Goal: Task Accomplishment & Management: Use online tool/utility

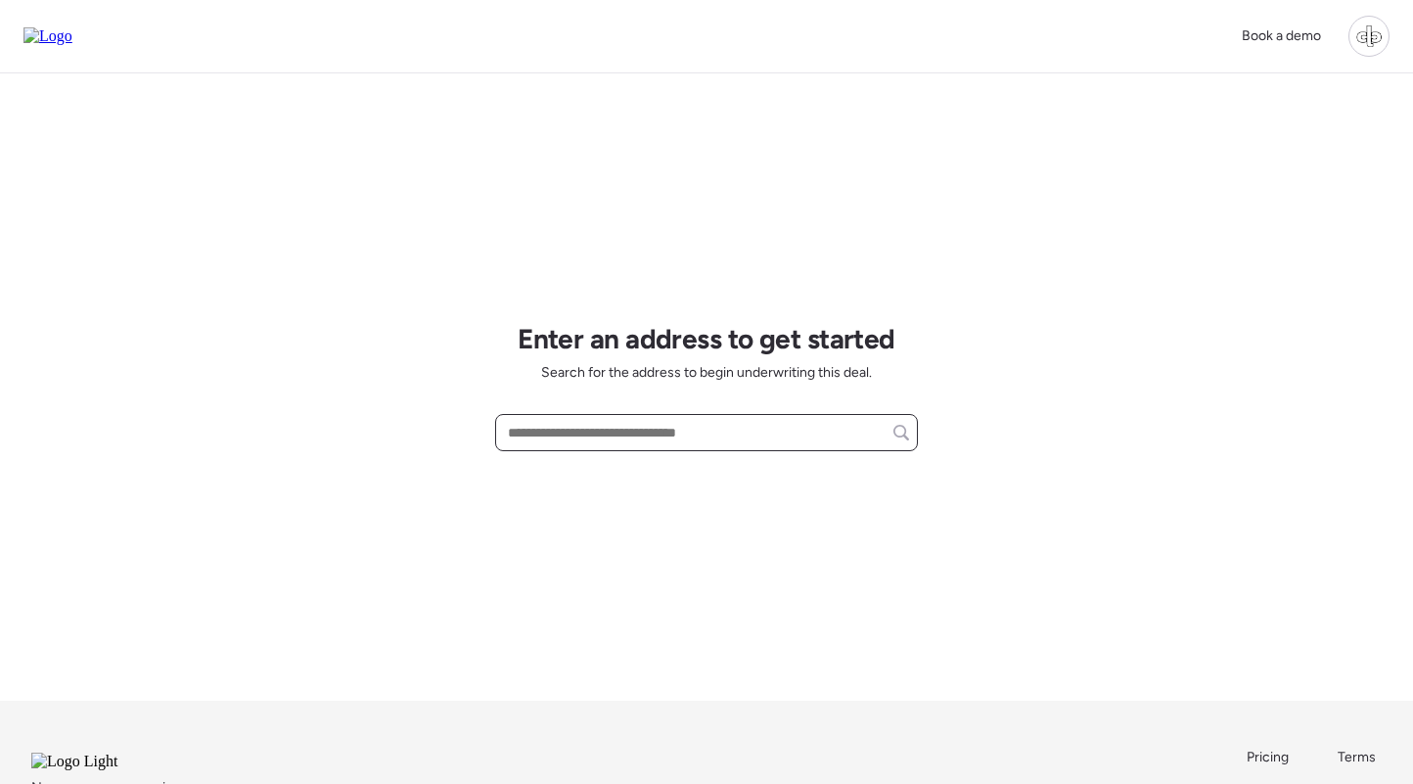
click at [567, 437] on input "text" at bounding box center [706, 432] width 405 height 27
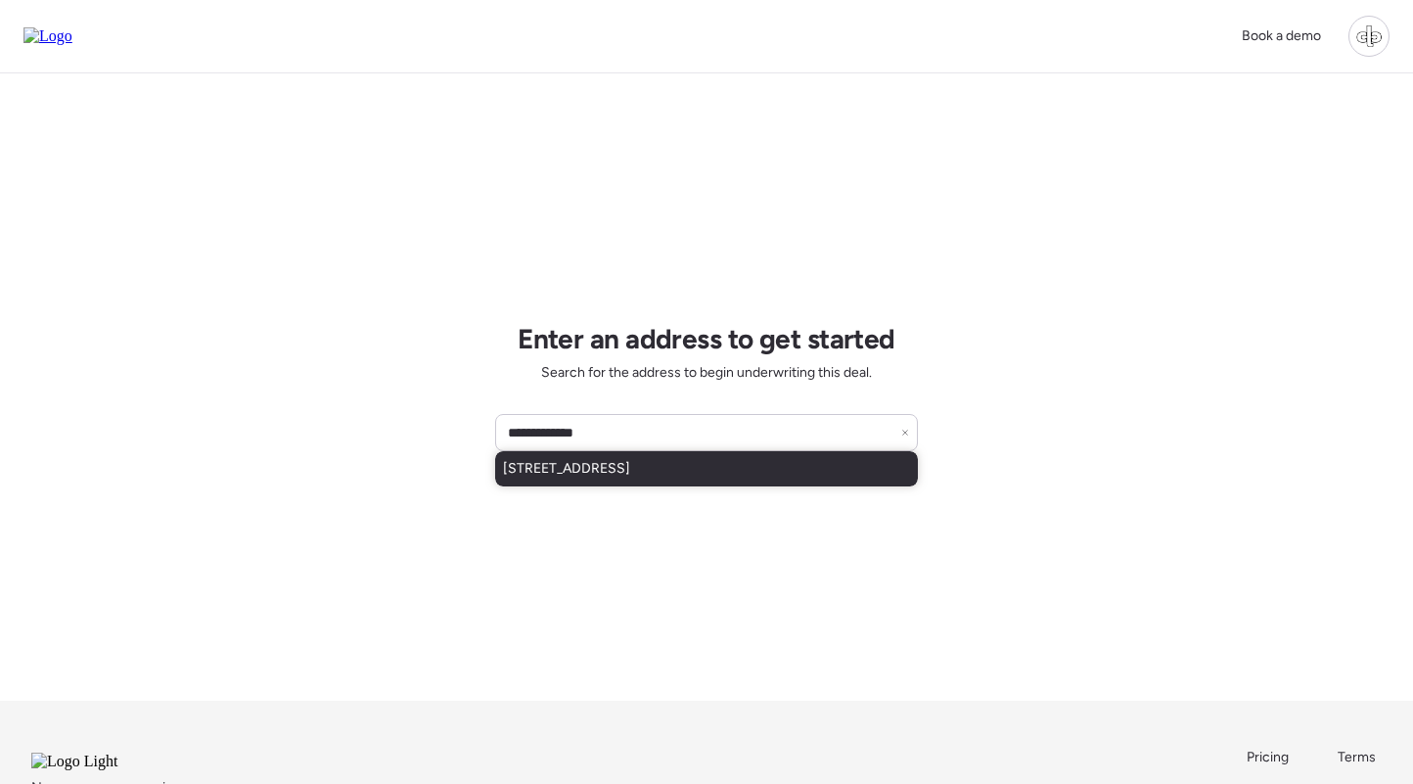
click at [802, 482] on div "[STREET_ADDRESS]" at bounding box center [706, 468] width 423 height 35
type input "**********"
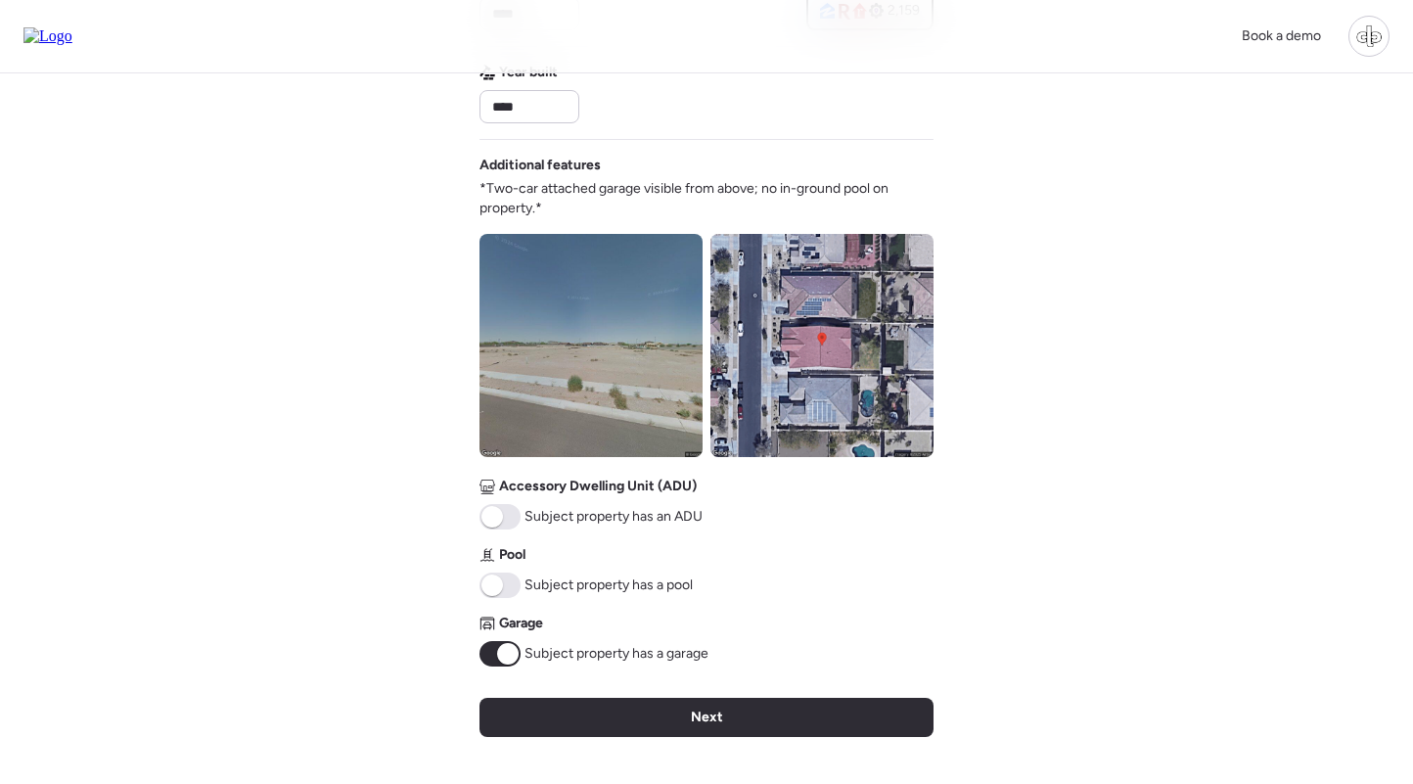
scroll to position [661, 0]
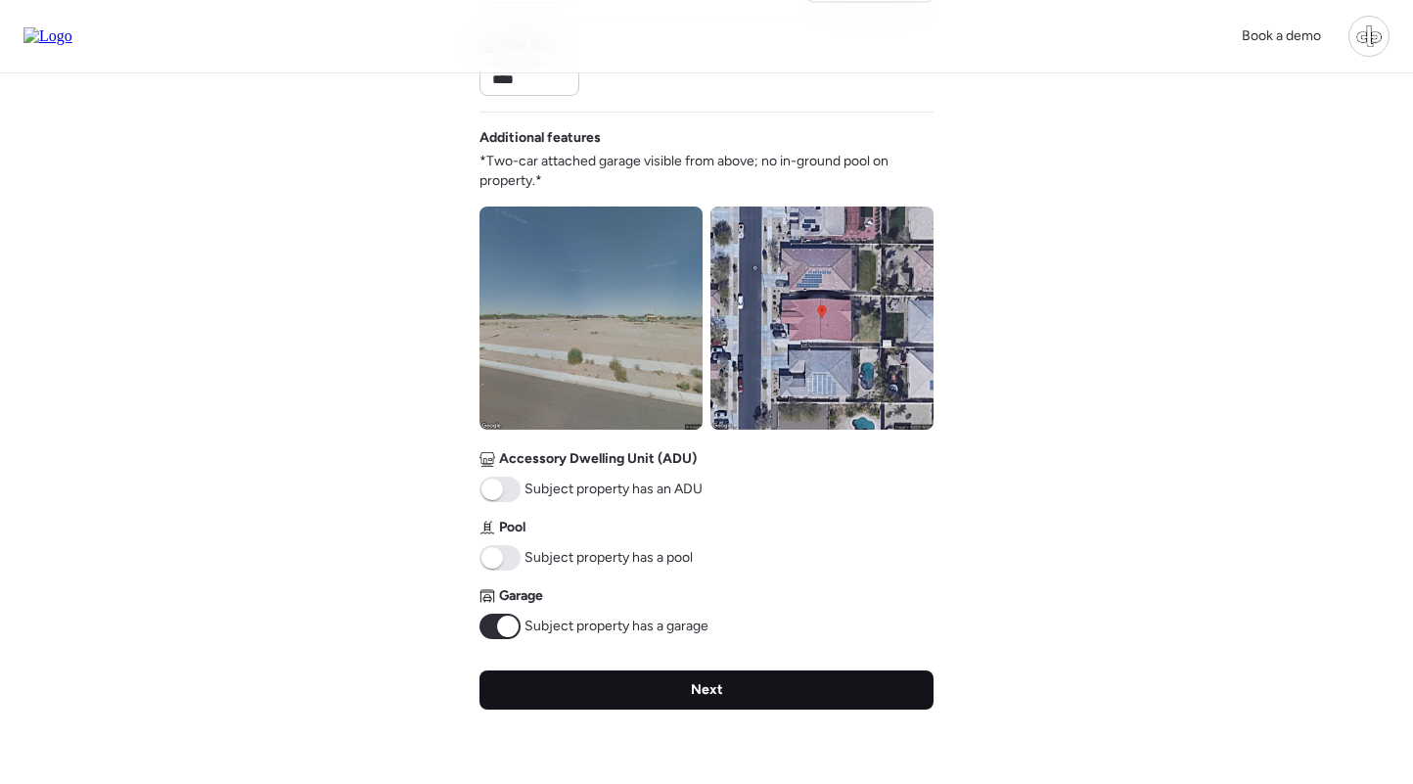
click at [702, 691] on span "Next" at bounding box center [707, 690] width 32 height 20
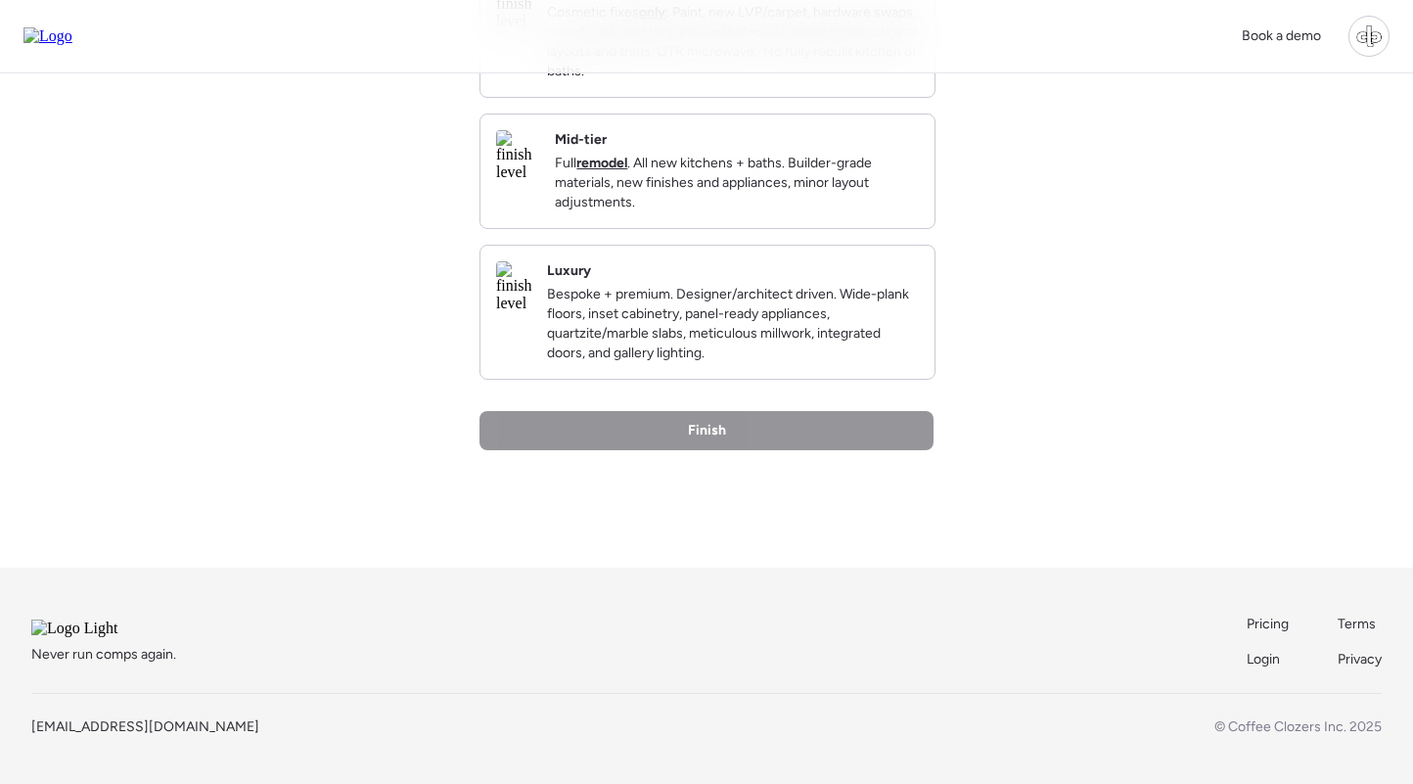
scroll to position [0, 0]
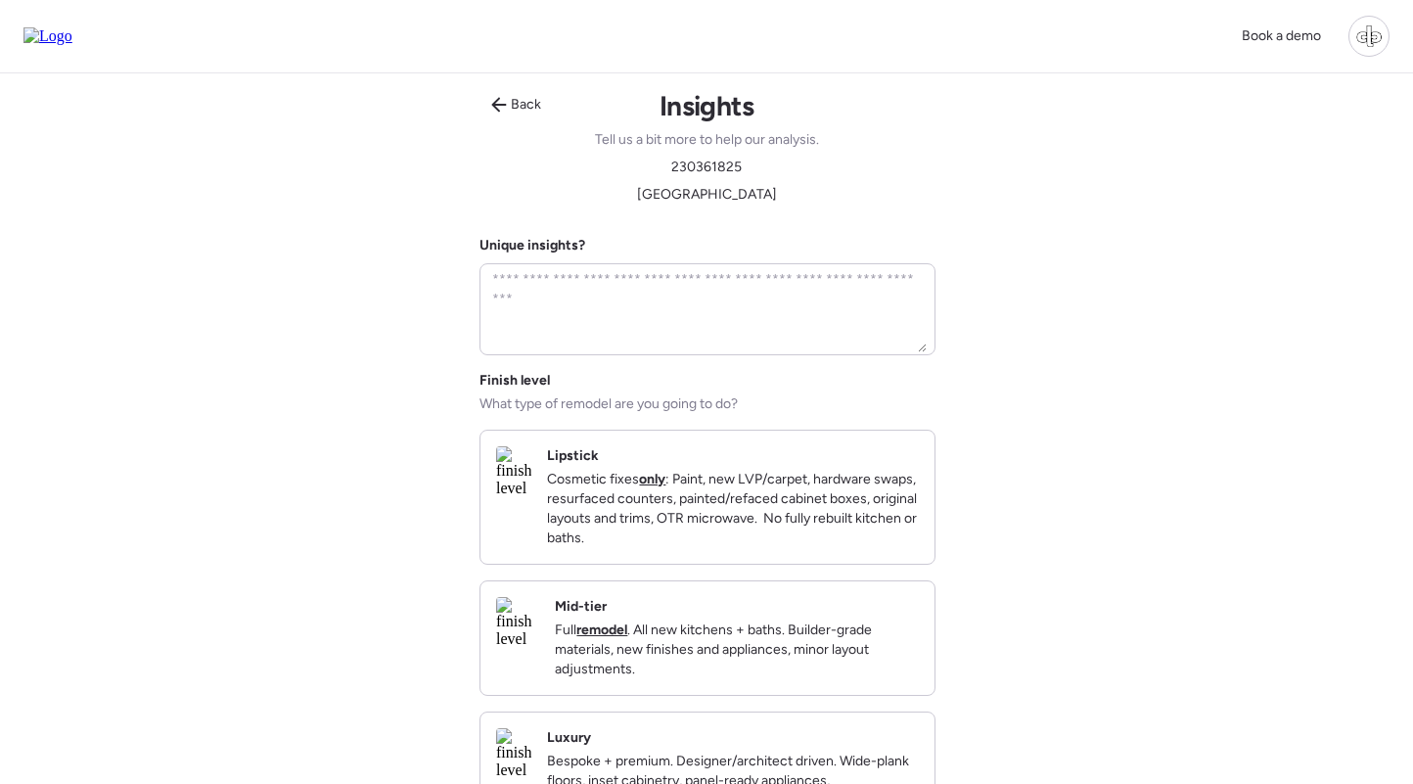
click at [688, 617] on div "Mid-tier Full remodel . All new kitchens + baths. Builder-grade materials, new …" at bounding box center [737, 638] width 364 height 82
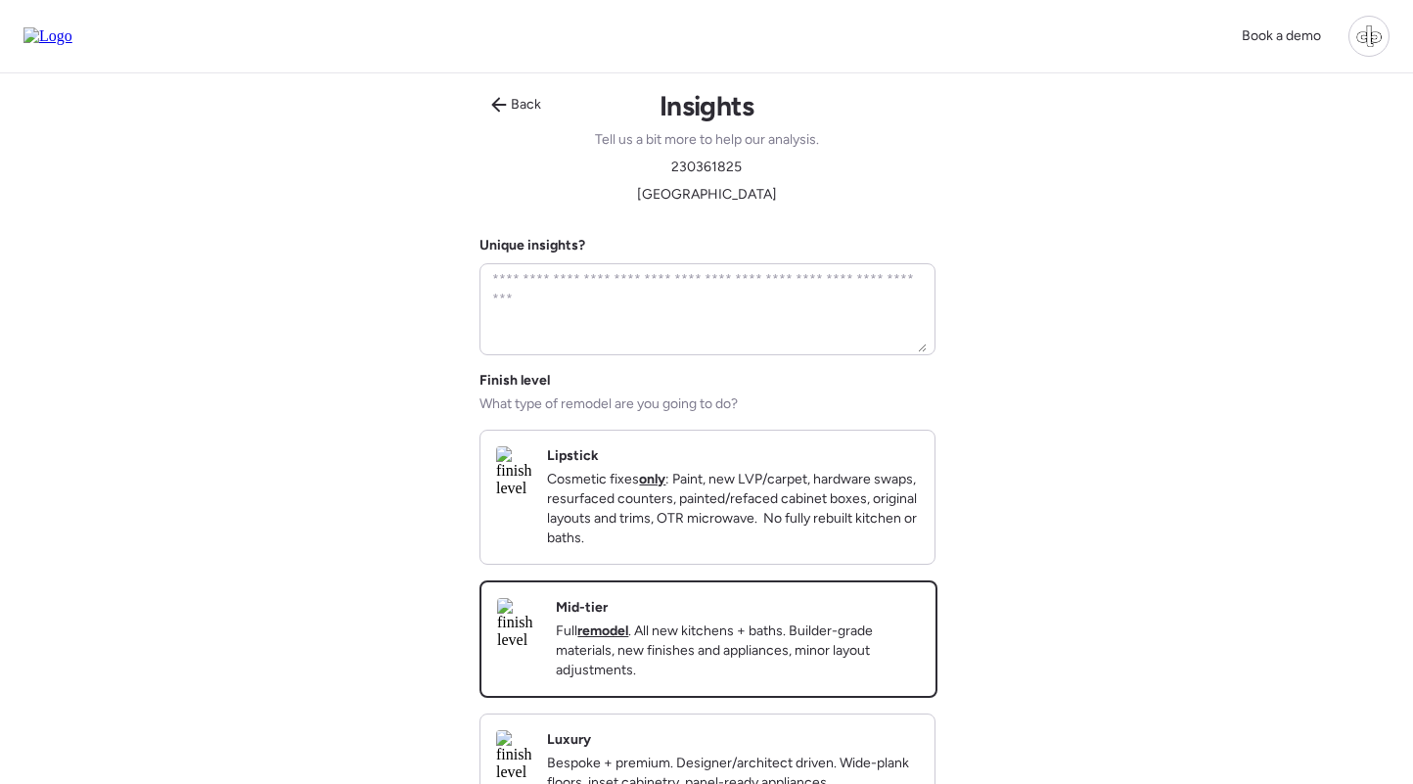
scroll to position [490, 0]
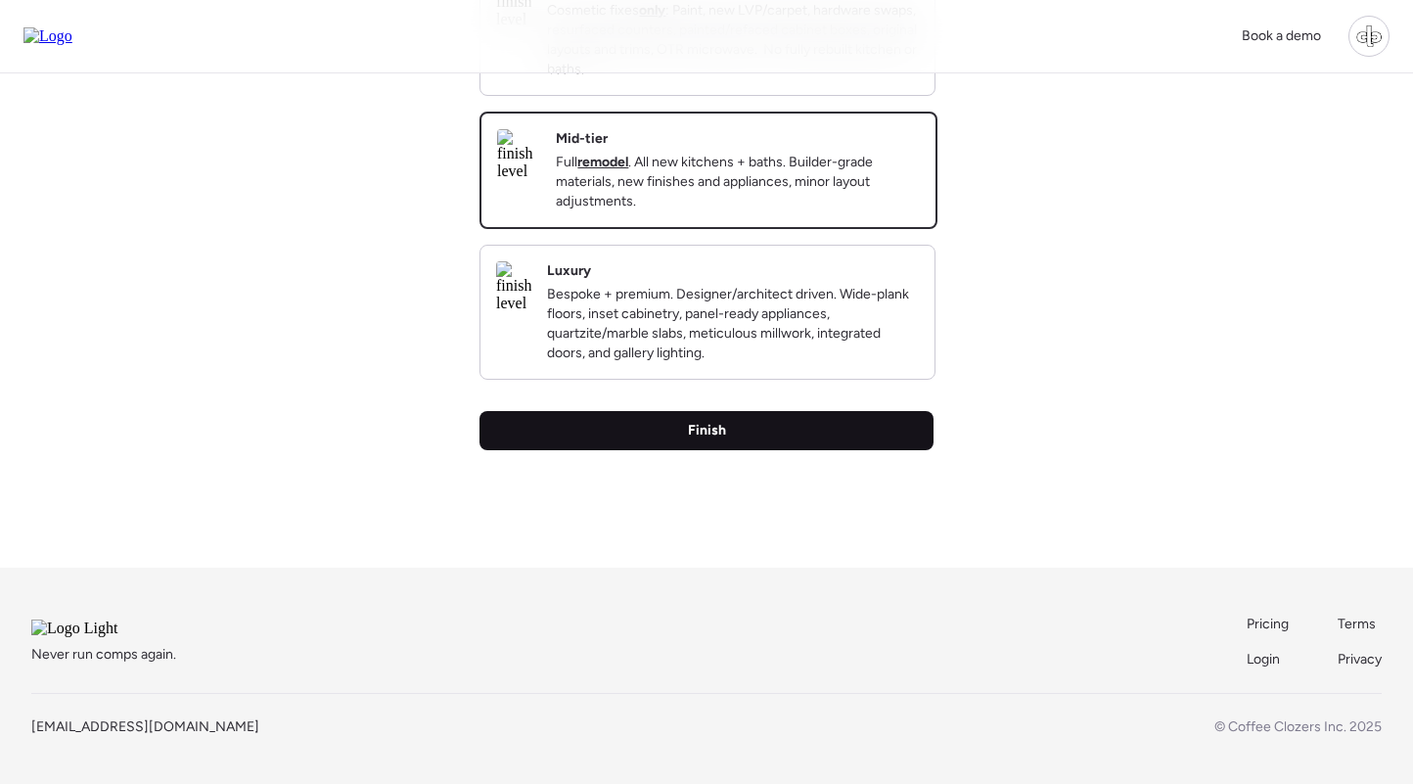
click at [686, 429] on div "Finish" at bounding box center [706, 430] width 454 height 39
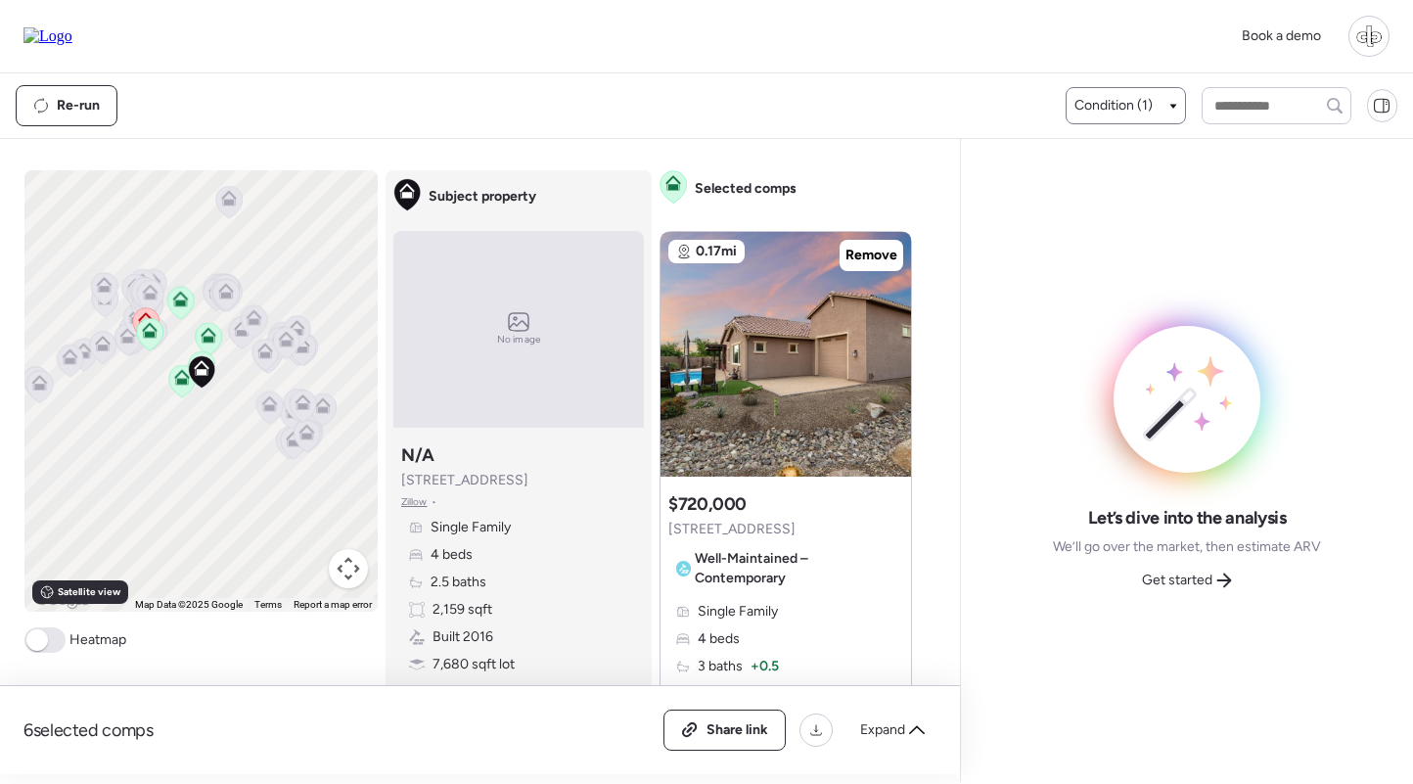
click at [1150, 101] on div "Condition (1)" at bounding box center [1126, 106] width 104 height 20
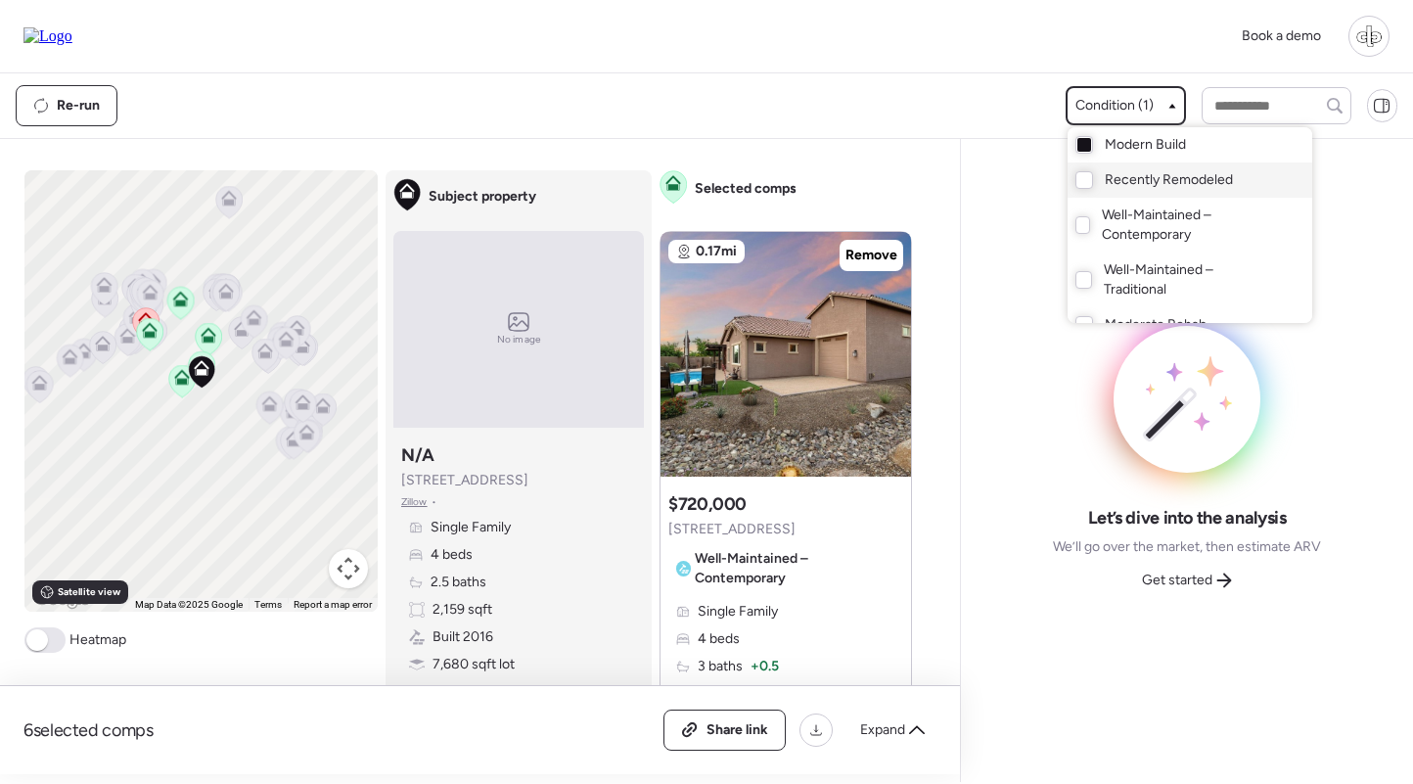
click at [1126, 181] on span "Recently Remodeled" at bounding box center [1169, 180] width 128 height 20
click at [1137, 154] on span "Modern Build" at bounding box center [1145, 145] width 81 height 20
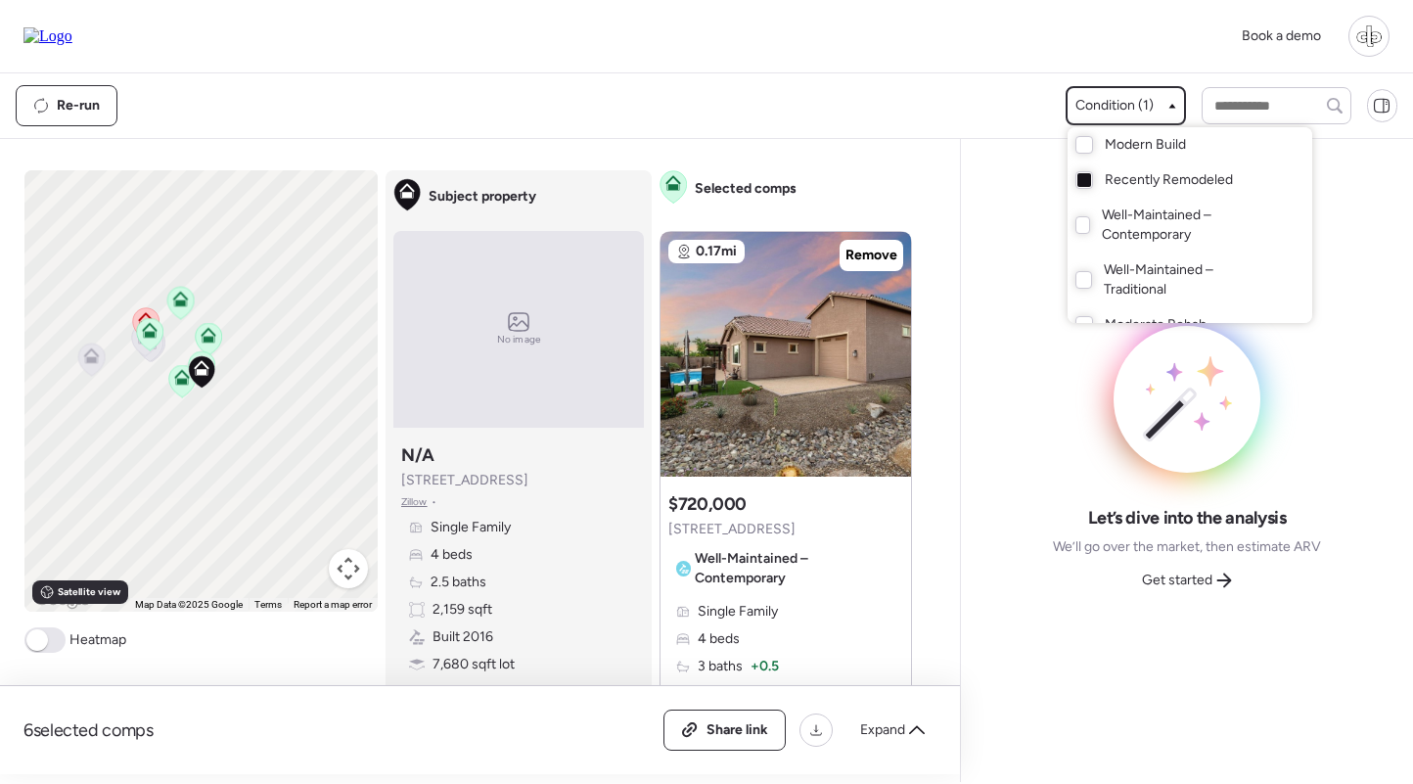
click at [926, 80] on div at bounding box center [706, 337] width 1413 height 784
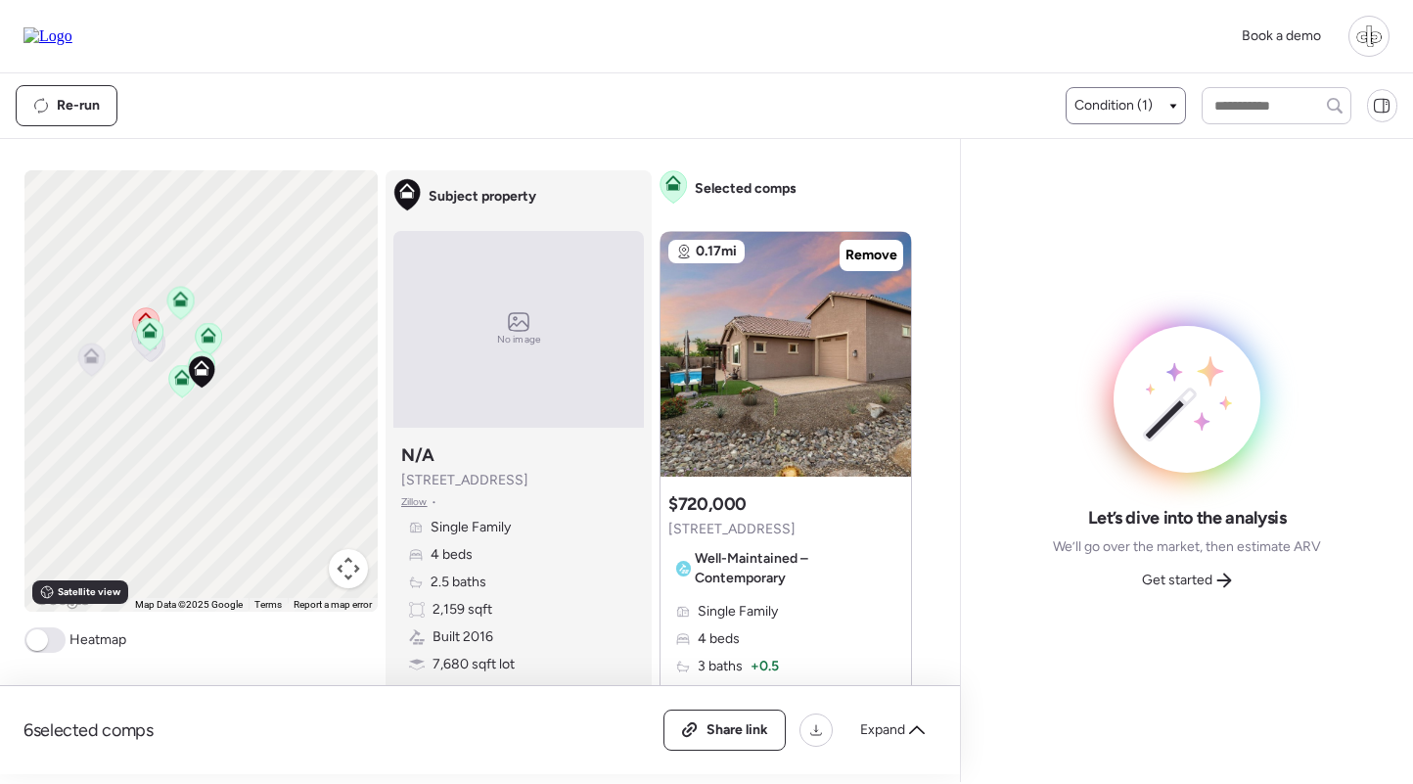
click at [1111, 113] on span "Condition (1)" at bounding box center [1113, 106] width 78 height 20
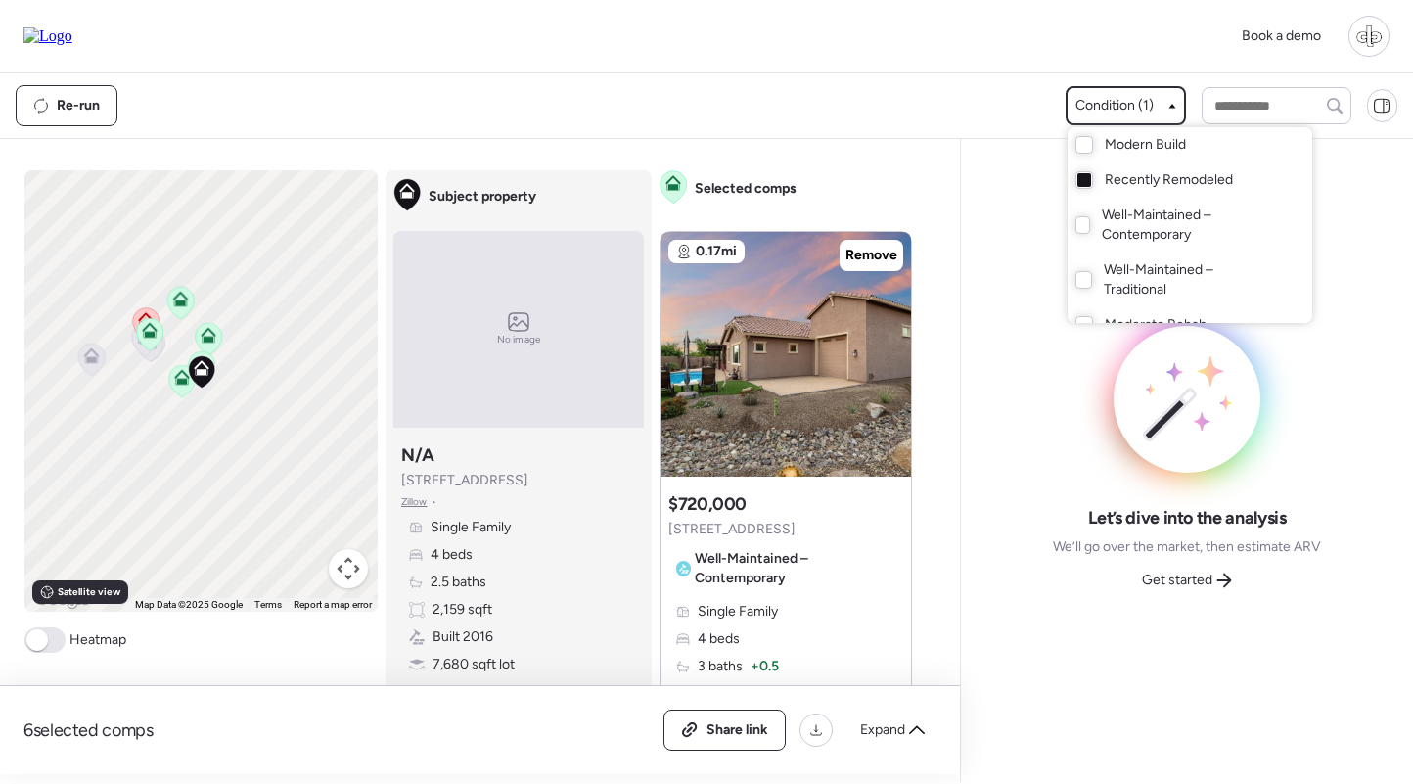
click at [287, 392] on div at bounding box center [706, 337] width 1413 height 784
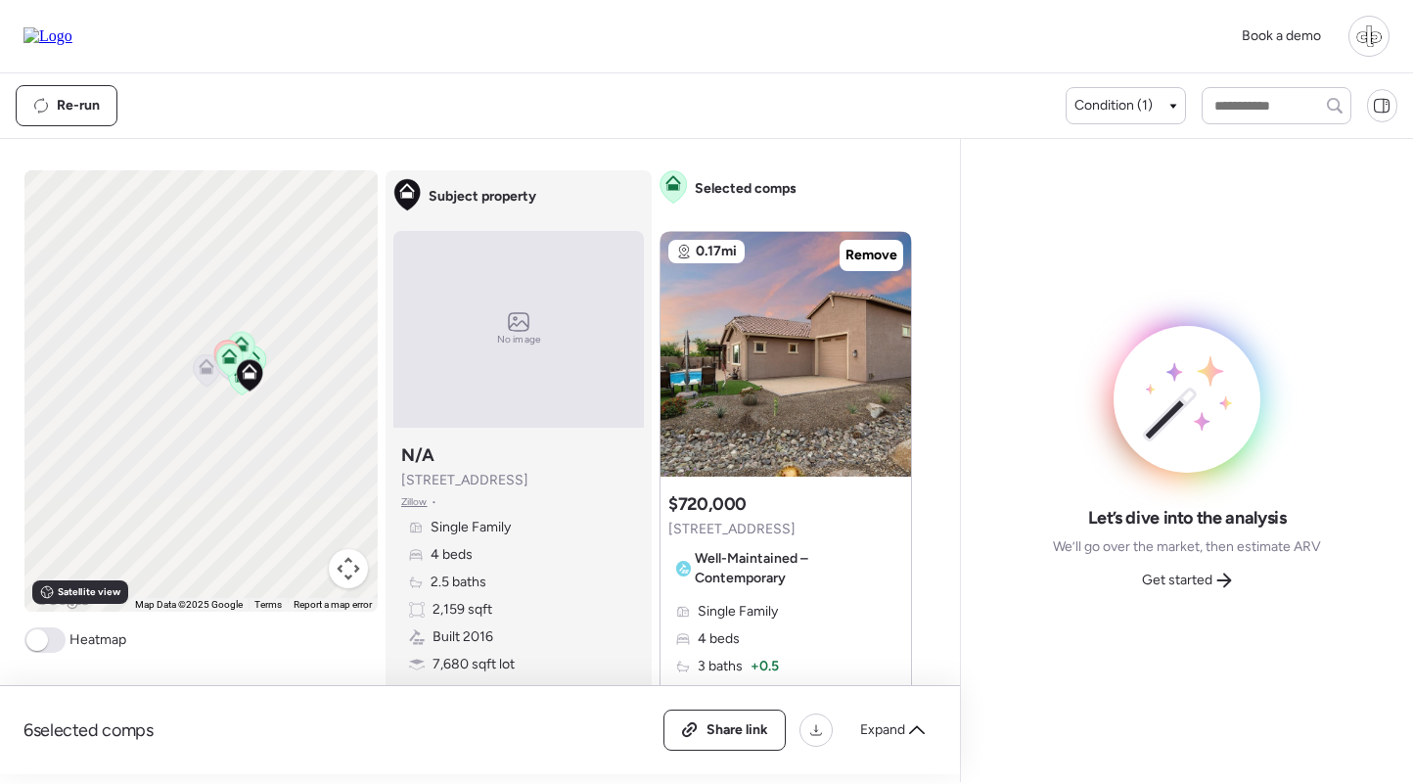
drag, startPoint x: 333, startPoint y: 362, endPoint x: 301, endPoint y: 368, distance: 31.9
click at [301, 368] on div "To activate drag with keyboard, press Alt + Enter. Once in keyboard drag state,…" at bounding box center [200, 390] width 353 height 441
click at [1112, 103] on span "Condition (1)" at bounding box center [1113, 106] width 78 height 20
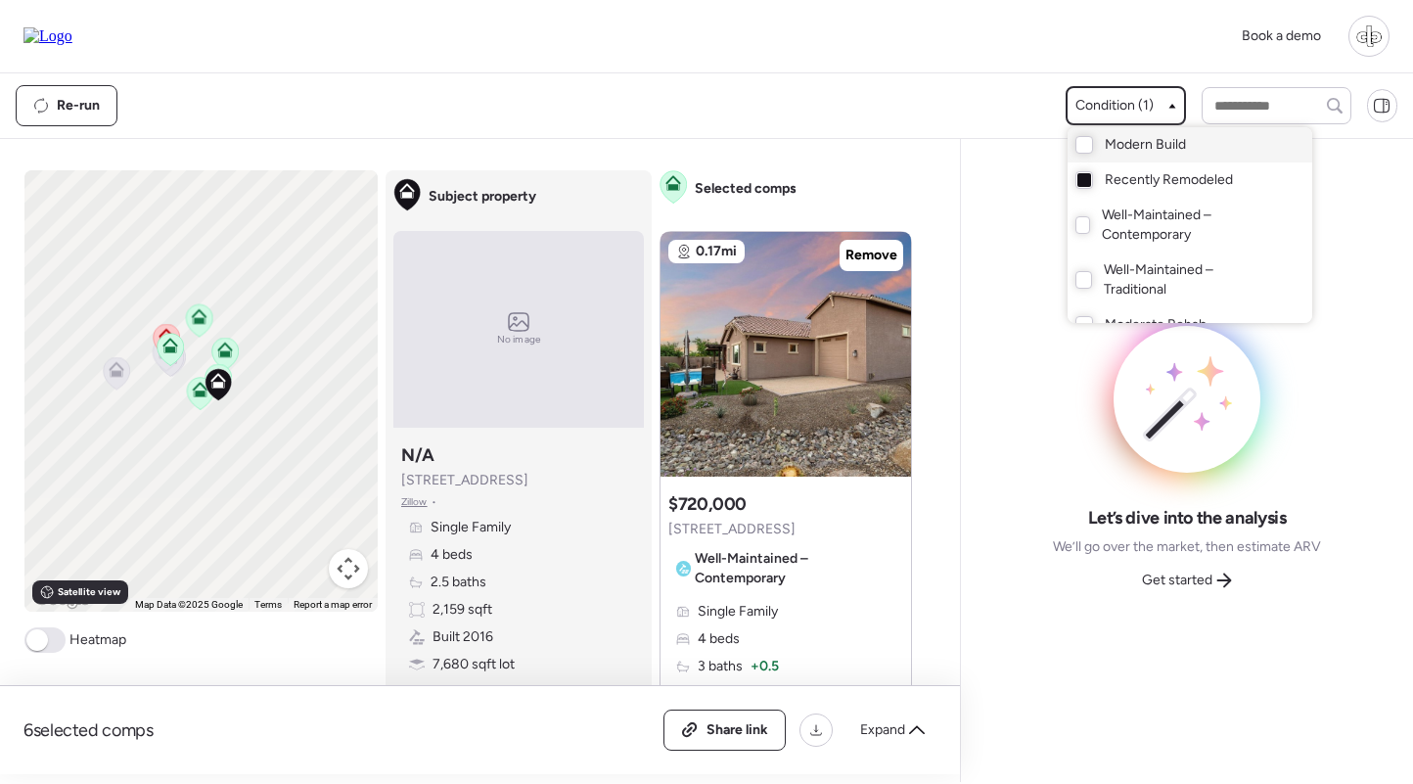
click at [1120, 147] on span "Modern Build" at bounding box center [1145, 145] width 81 height 20
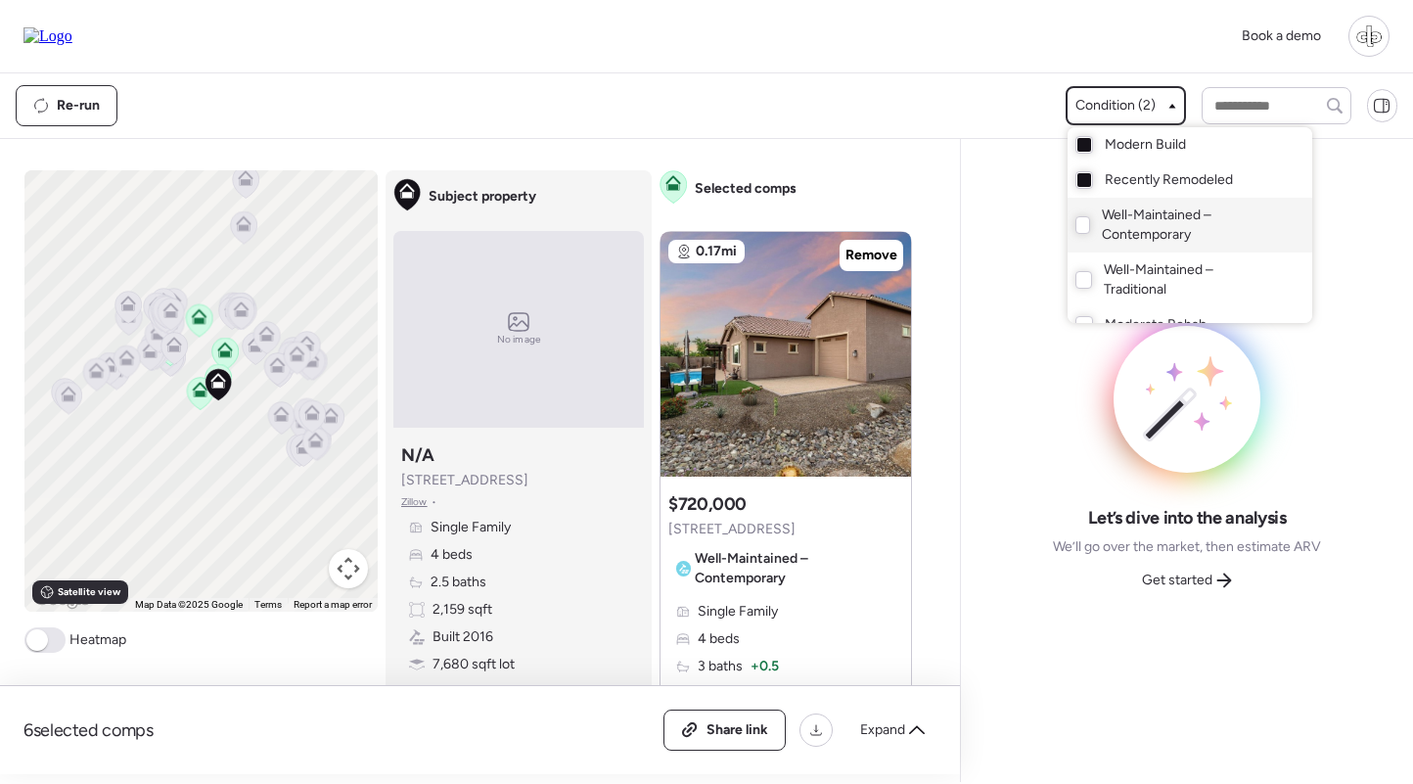
click at [1119, 218] on span "Well-Maintained – Contemporary" at bounding box center [1187, 224] width 170 height 39
click at [1124, 215] on span "Well-Maintained – Contemporary" at bounding box center [1187, 224] width 170 height 39
click at [1128, 181] on span "Recently Remodeled" at bounding box center [1169, 180] width 128 height 20
click at [1054, 232] on div at bounding box center [706, 337] width 1413 height 784
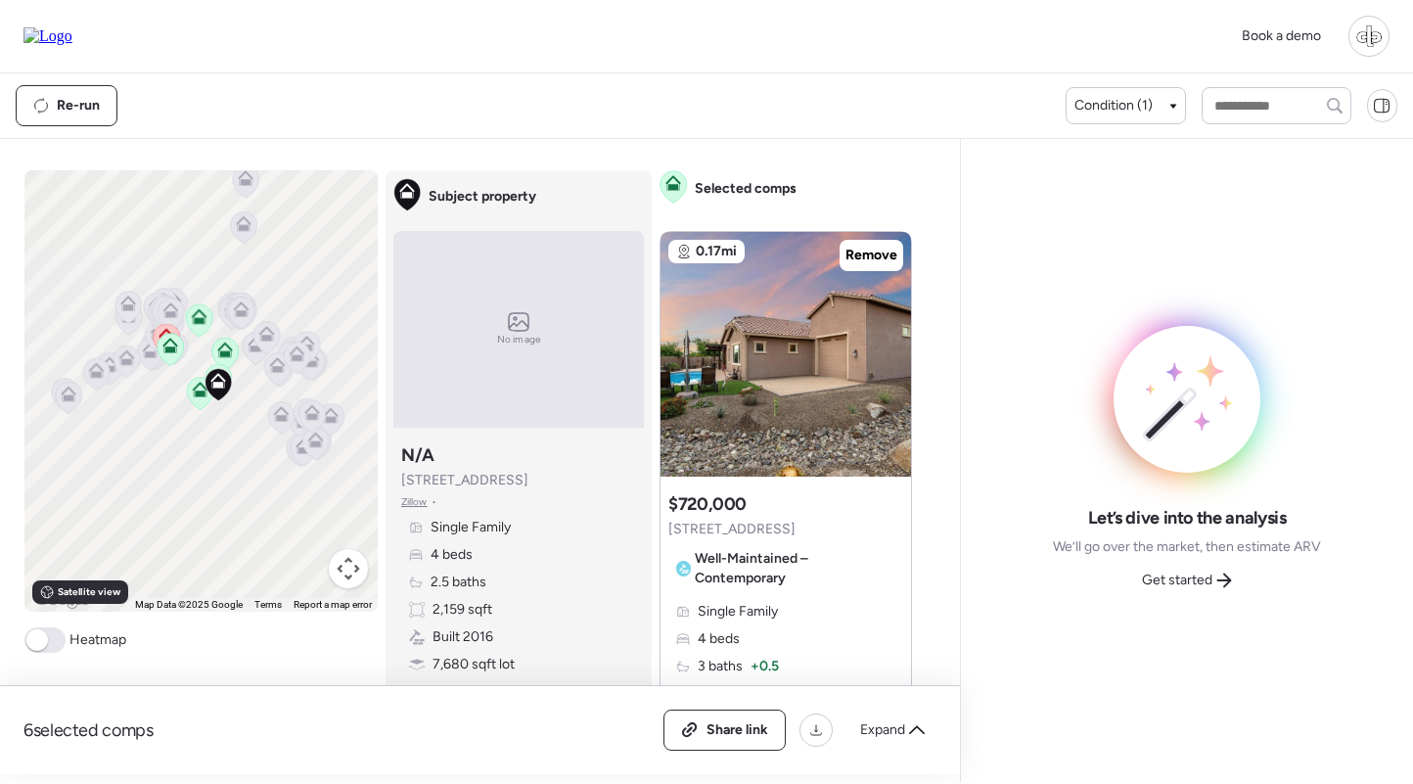
click at [1027, 232] on div "Let’s dive into the analysis We’ll go over the market, then estimate ARV Get st…" at bounding box center [1186, 460] width 421 height 611
click at [1124, 104] on span "Condition (1)" at bounding box center [1113, 106] width 78 height 20
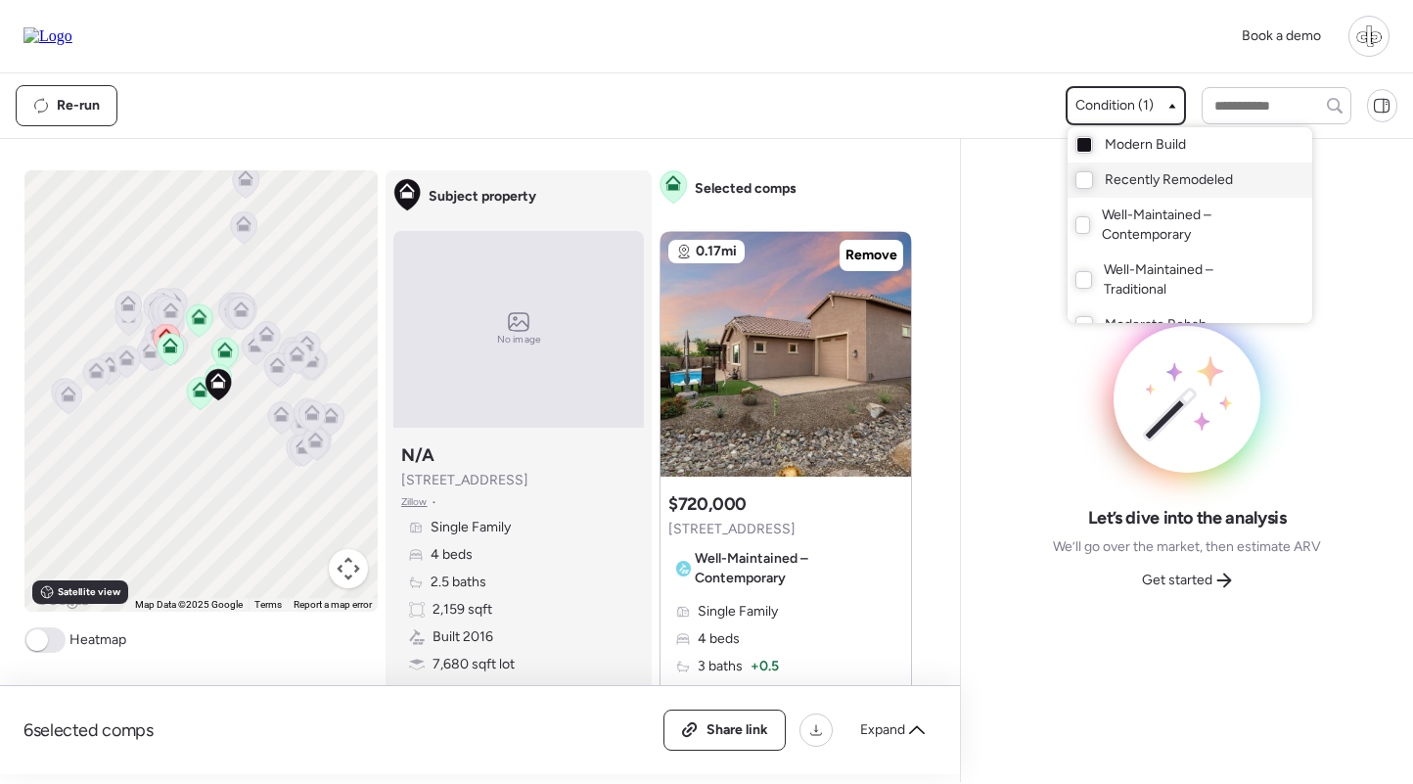
click at [1097, 194] on div "Recently Remodeled" at bounding box center [1189, 179] width 245 height 35
click at [1097, 191] on div "Recently Remodeled" at bounding box center [1189, 179] width 245 height 35
click at [979, 280] on div at bounding box center [706, 337] width 1413 height 784
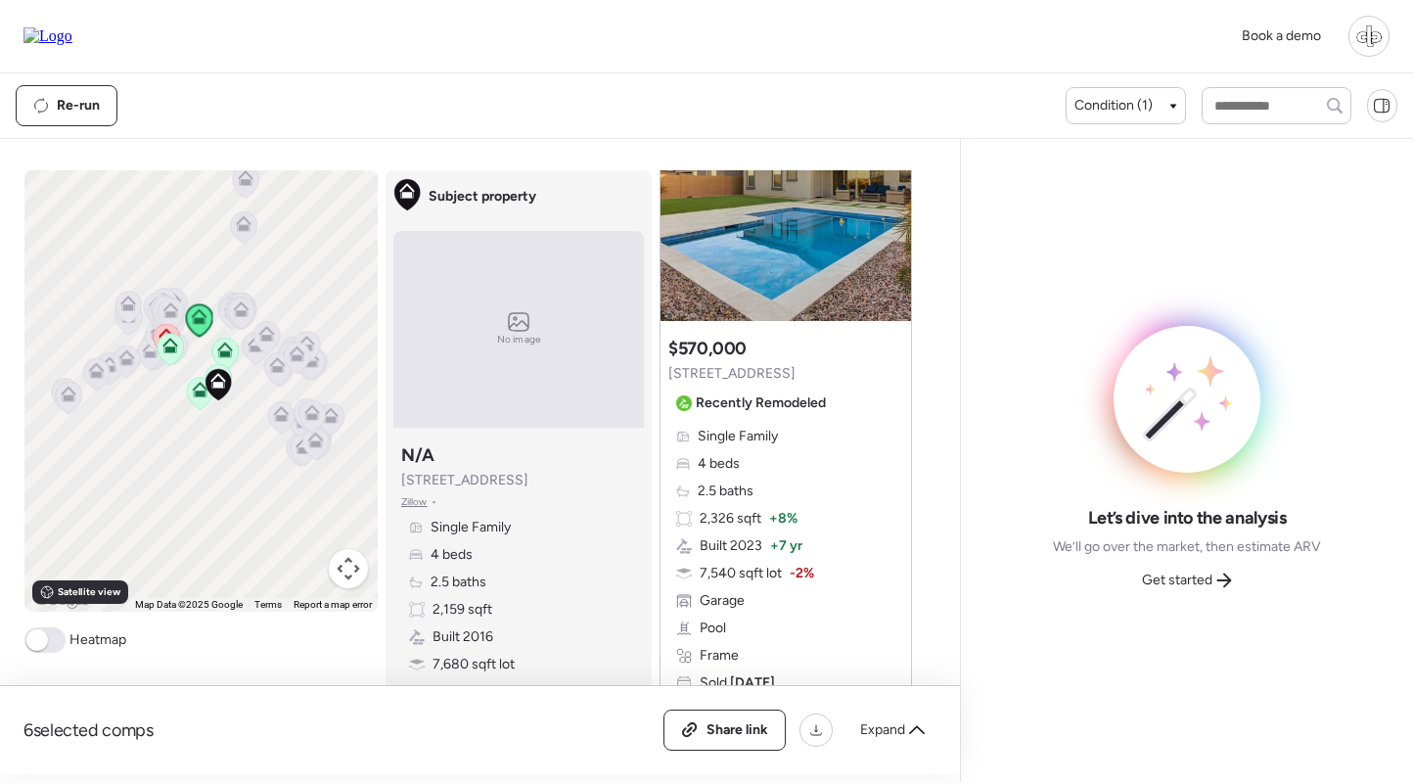
scroll to position [2871, 0]
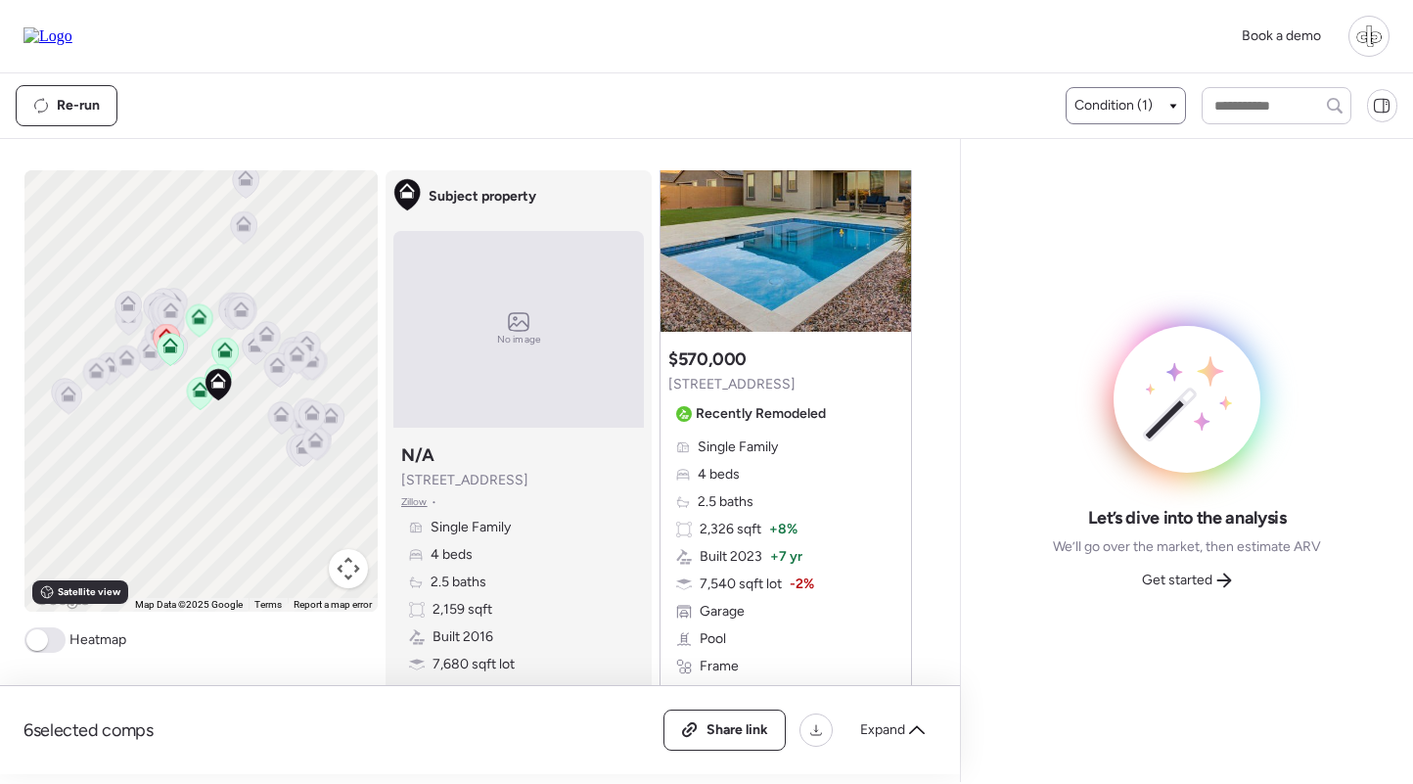
click at [1135, 108] on span "Condition (1)" at bounding box center [1113, 106] width 78 height 20
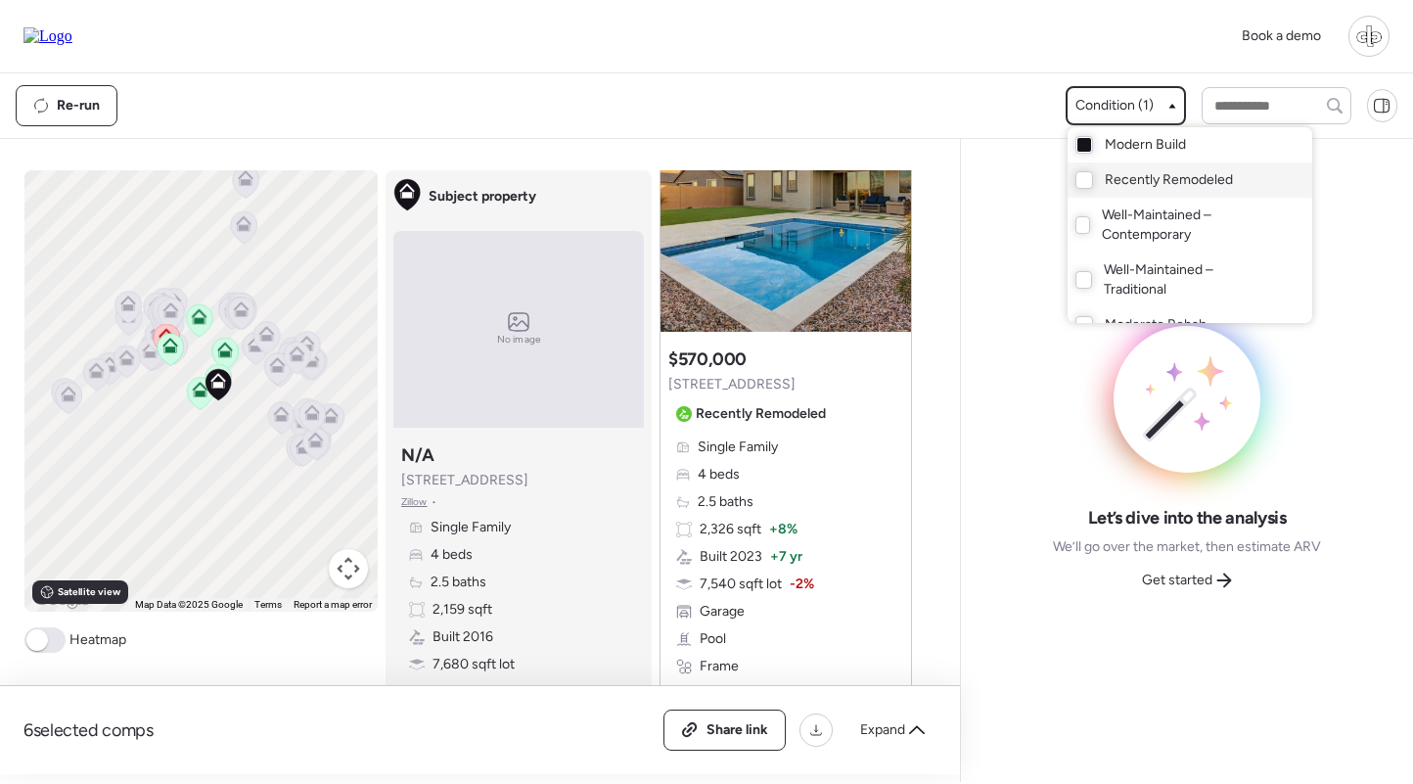
click at [1112, 180] on span "Recently Remodeled" at bounding box center [1169, 180] width 128 height 20
click at [1114, 223] on span "Well-Maintained – Contemporary" at bounding box center [1187, 224] width 170 height 39
click at [1116, 234] on span "Well-Maintained – Contemporary" at bounding box center [1187, 224] width 170 height 39
click at [1114, 199] on div "Well-Maintained – Contemporary" at bounding box center [1189, 225] width 245 height 55
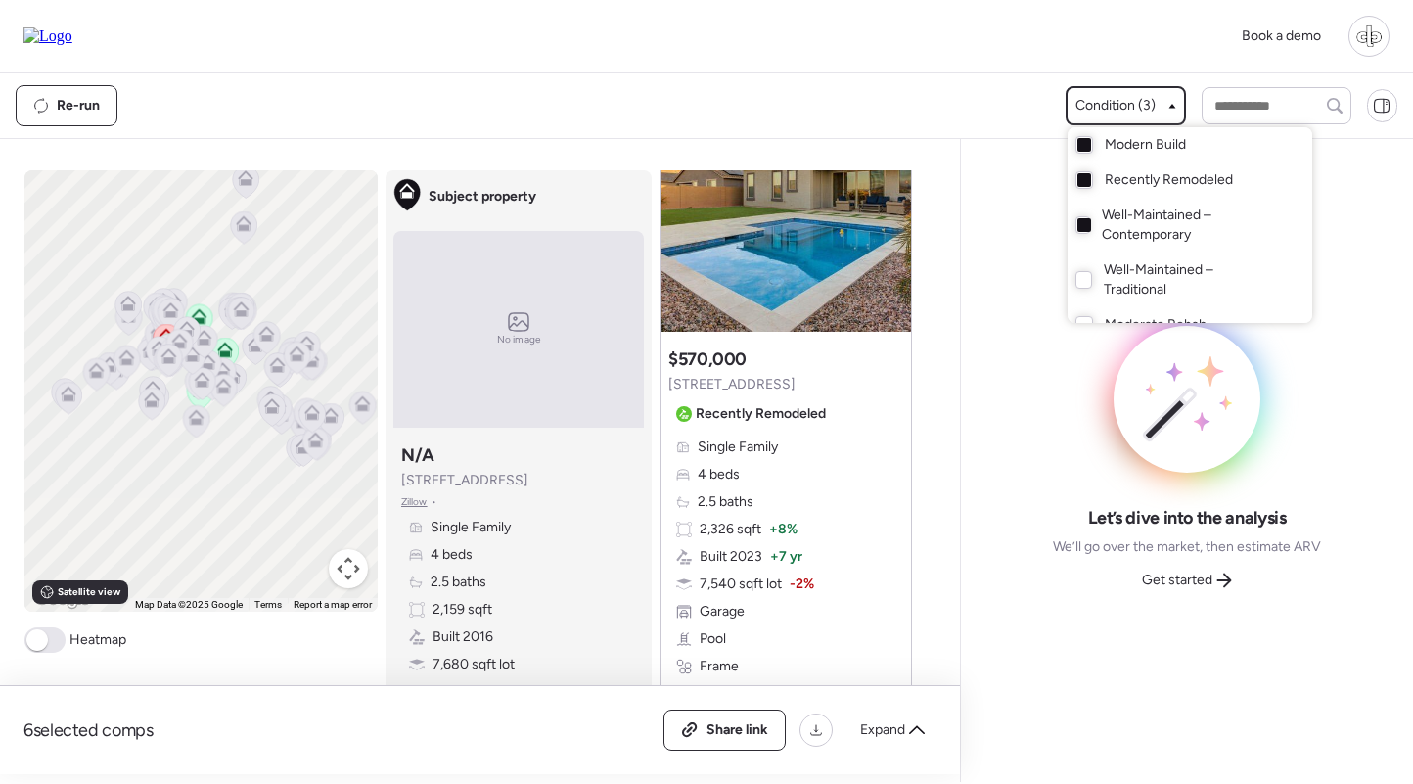
click at [1138, 239] on span "Well-Maintained – Contemporary" at bounding box center [1187, 224] width 170 height 39
click at [966, 257] on div at bounding box center [706, 337] width 1413 height 784
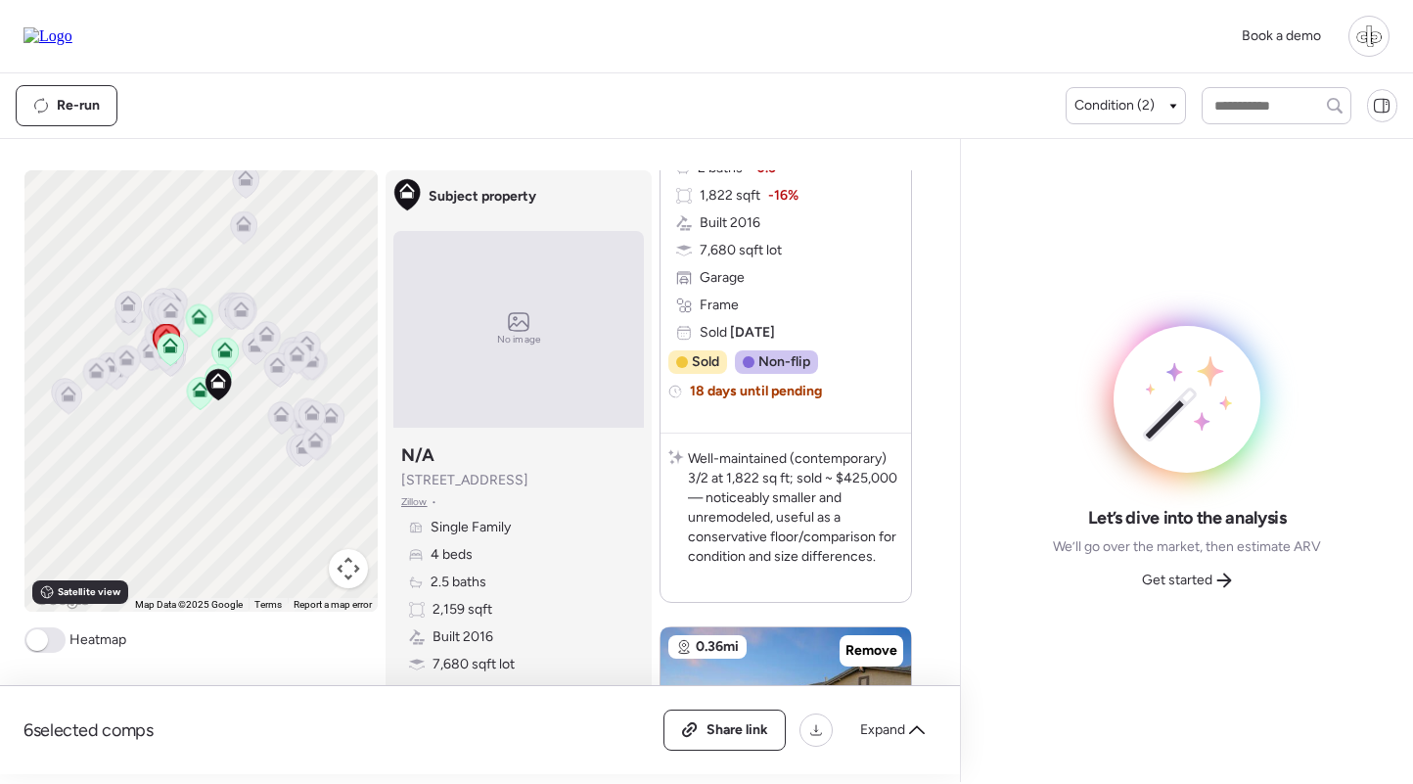
scroll to position [2129, 0]
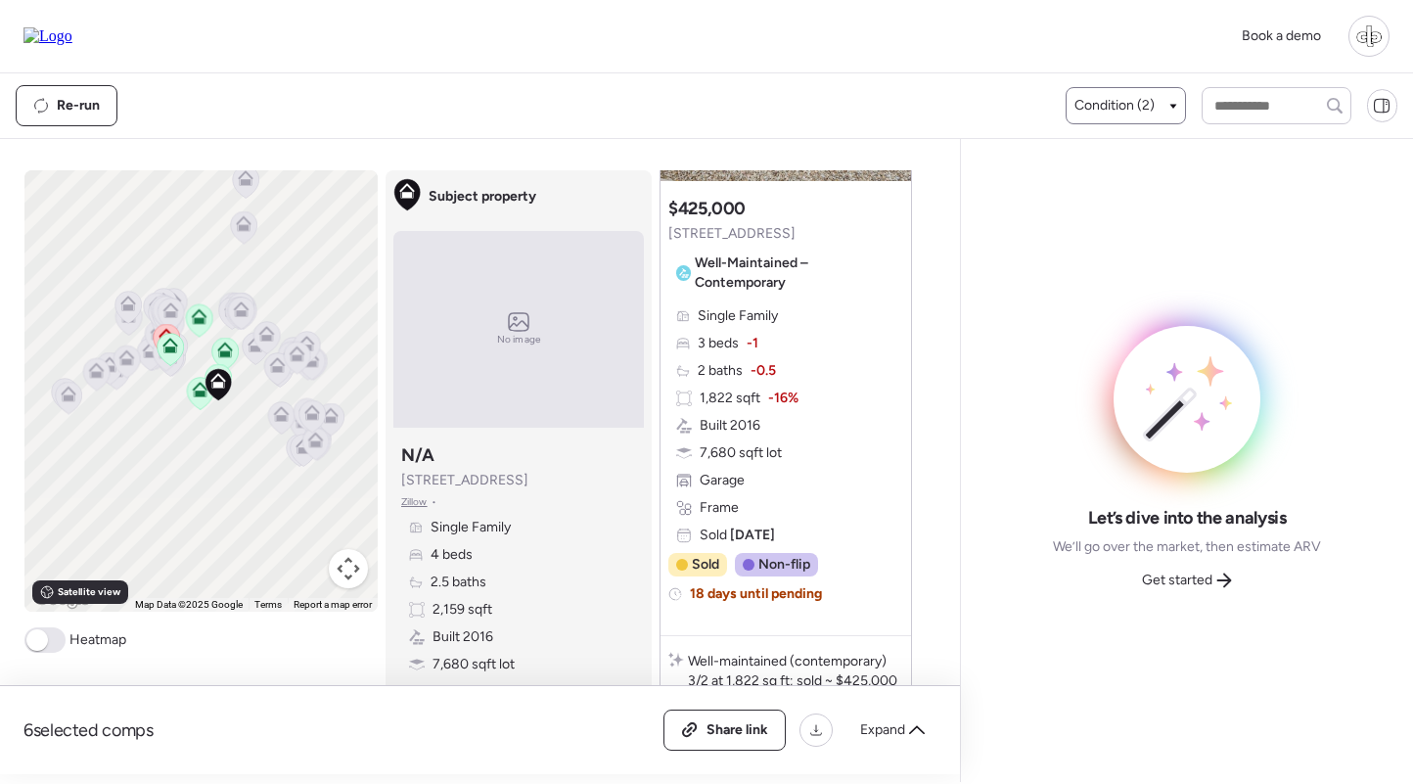
click at [1120, 101] on span "Condition (2)" at bounding box center [1114, 106] width 80 height 20
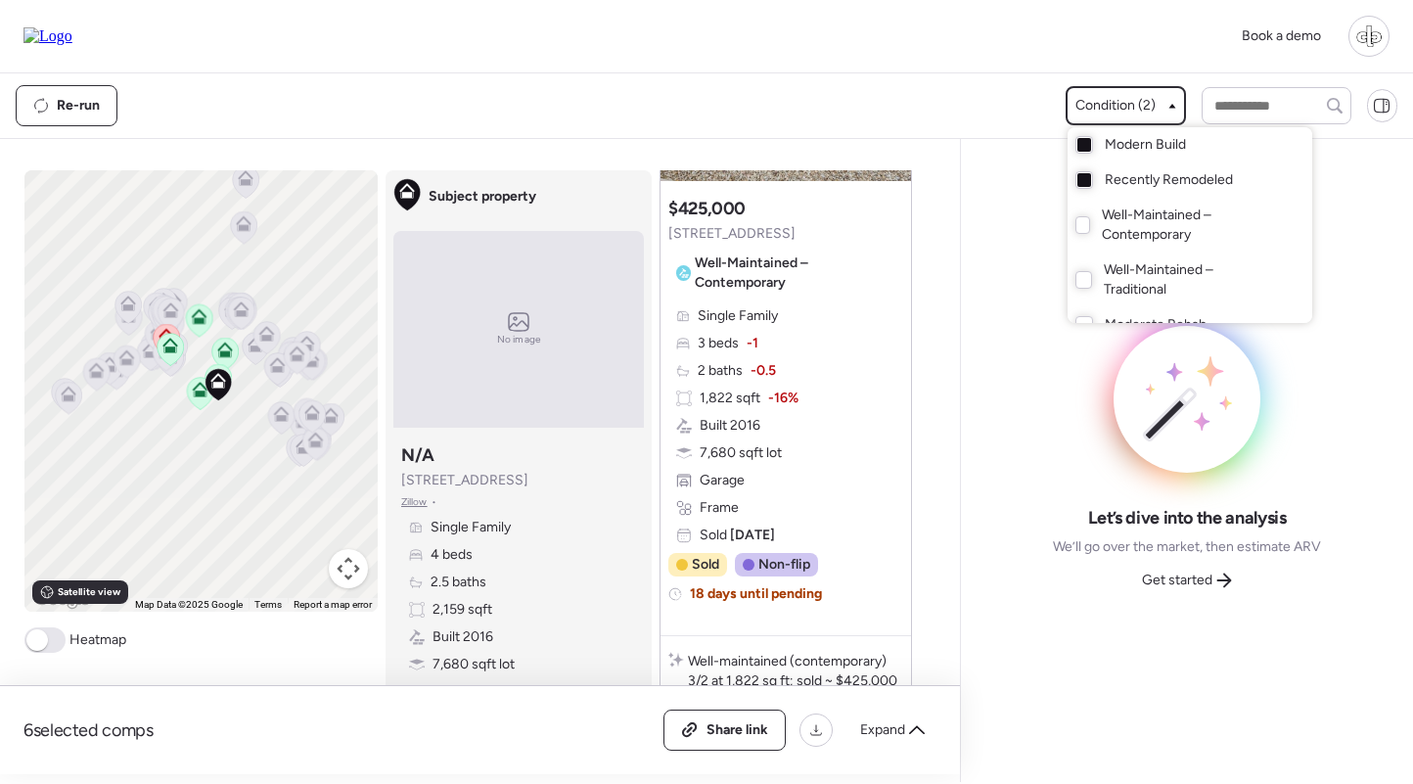
click at [1110, 191] on div "Recently Remodeled" at bounding box center [1189, 179] width 245 height 35
click at [225, 299] on div at bounding box center [706, 337] width 1413 height 784
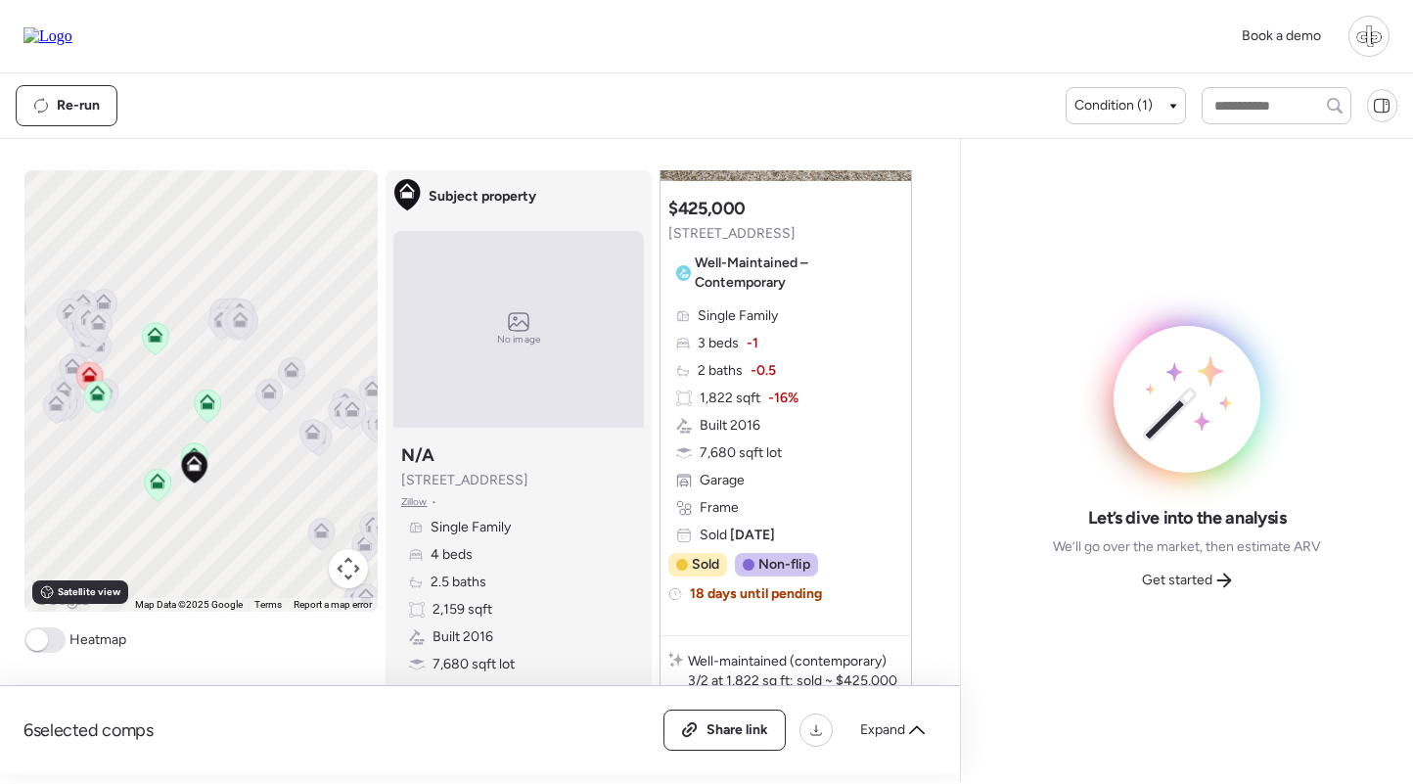
click at [243, 317] on icon at bounding box center [239, 315] width 15 height 9
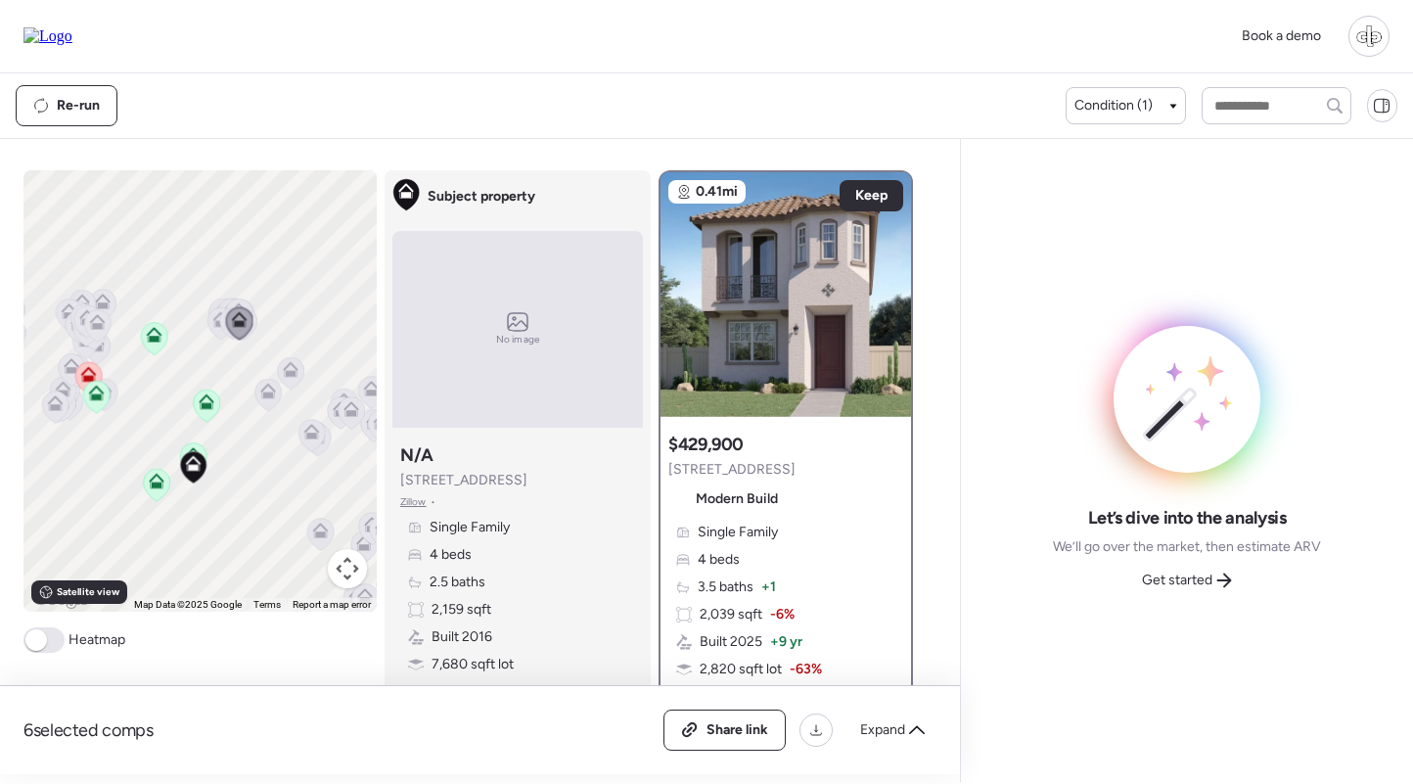
click at [261, 407] on icon at bounding box center [267, 394] width 27 height 33
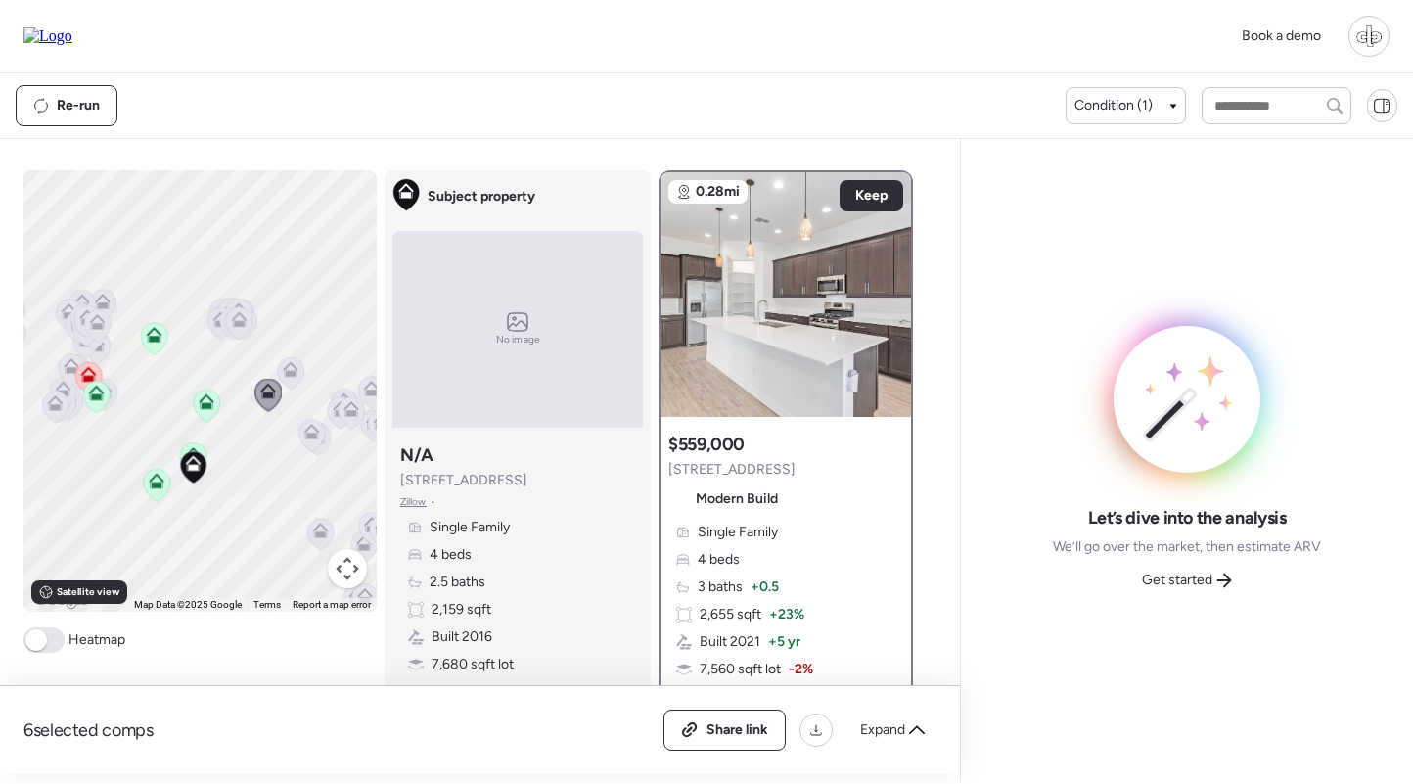
click at [295, 371] on icon at bounding box center [291, 369] width 16 height 16
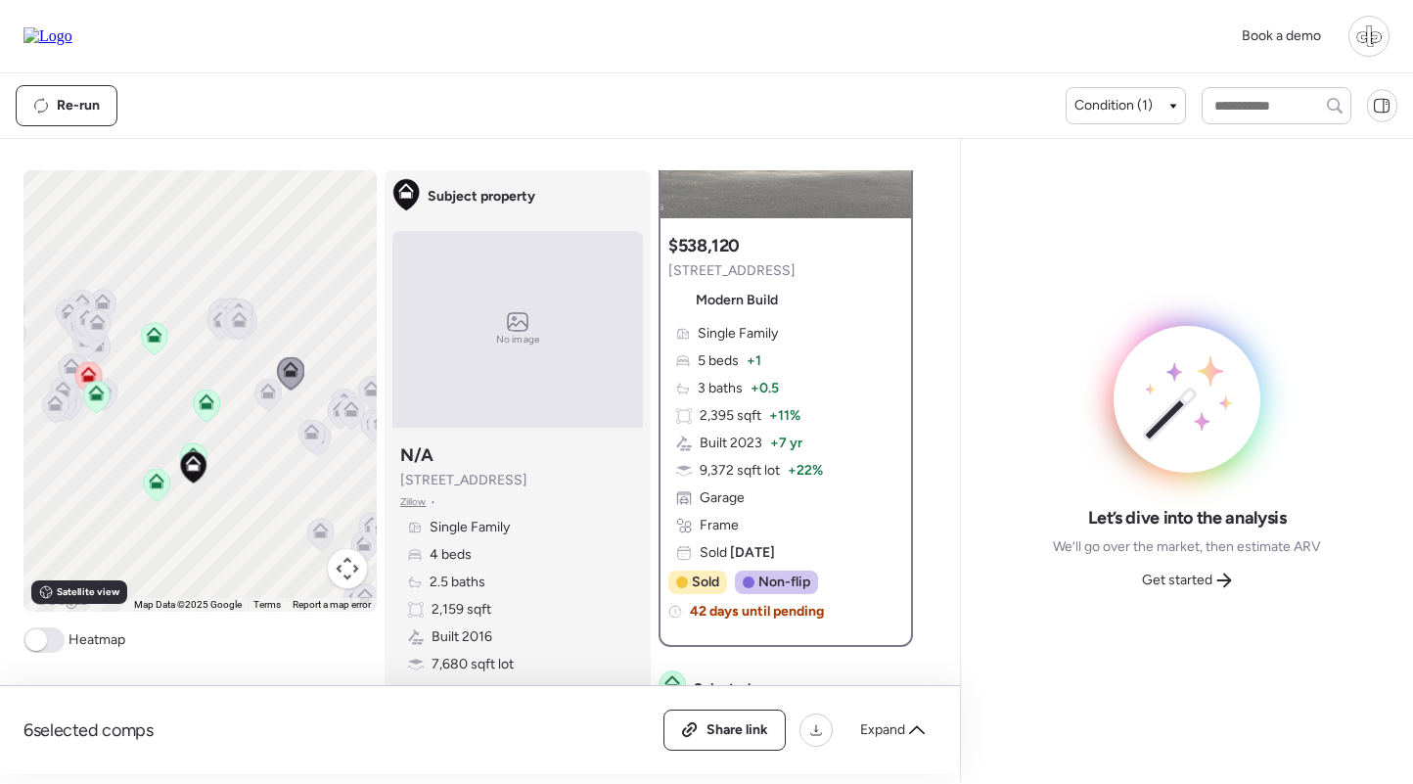
scroll to position [201, 0]
